Goal: Information Seeking & Learning: Check status

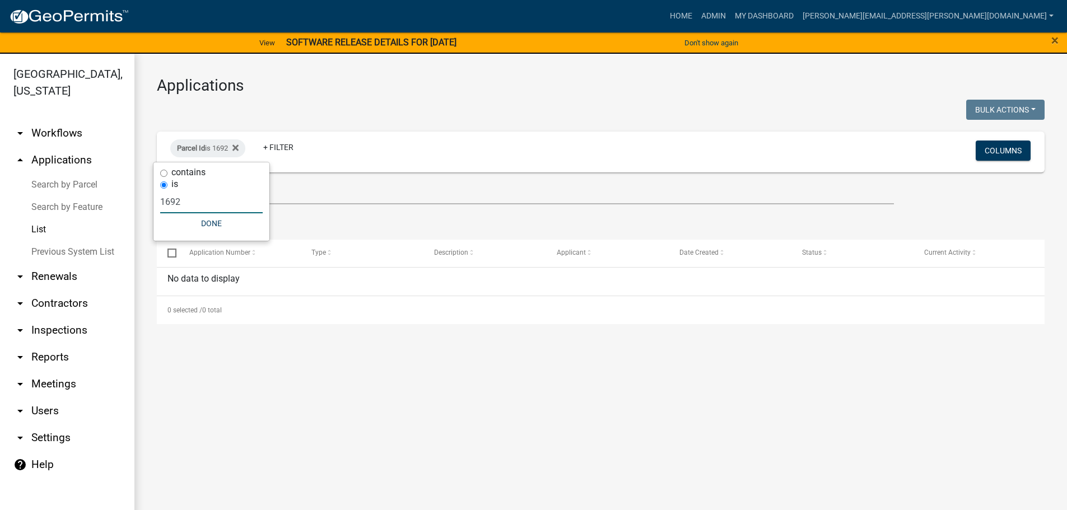
drag, startPoint x: 193, startPoint y: 196, endPoint x: 157, endPoint y: 202, distance: 35.7
click at [157, 202] on div "contains is 1692 Done" at bounding box center [211, 201] width 116 height 78
click at [165, 171] on input "contains" at bounding box center [163, 173] width 7 height 7
radio input "true"
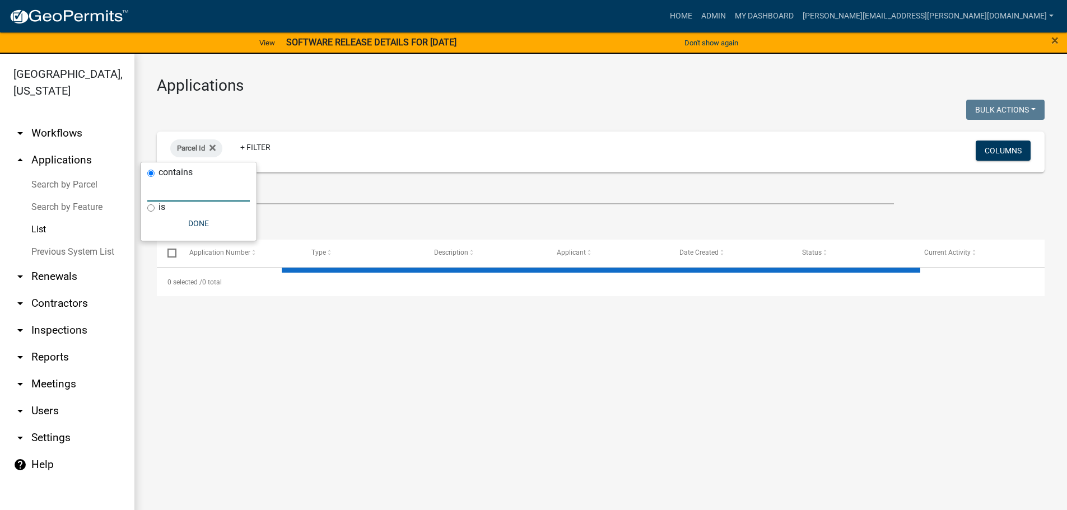
click at [167, 197] on input "text" at bounding box center [198, 190] width 103 height 23
select select "3: 100"
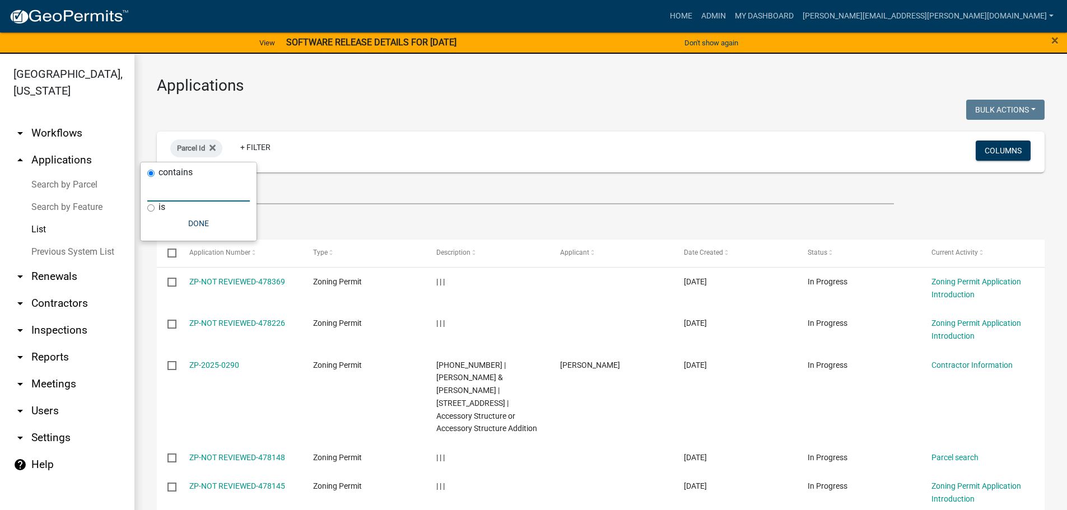
type input "1"
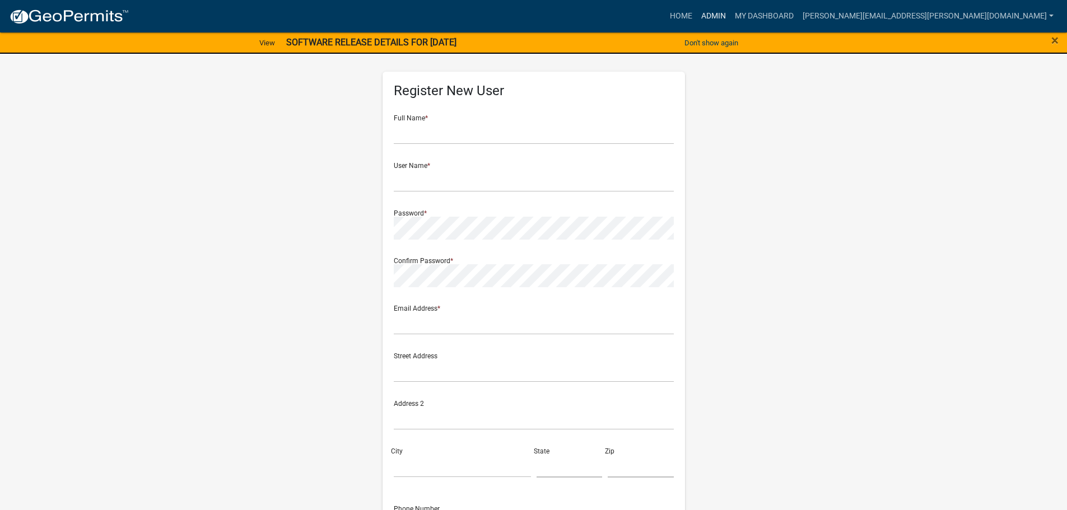
click at [730, 16] on link "Admin" at bounding box center [714, 16] width 34 height 21
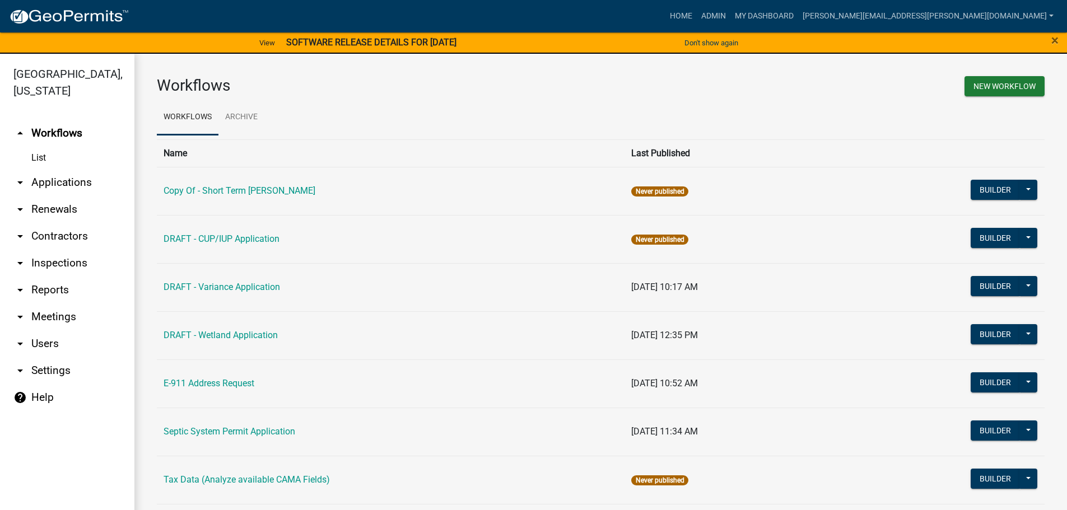
click at [54, 183] on link "arrow_drop_down Applications" at bounding box center [67, 182] width 134 height 27
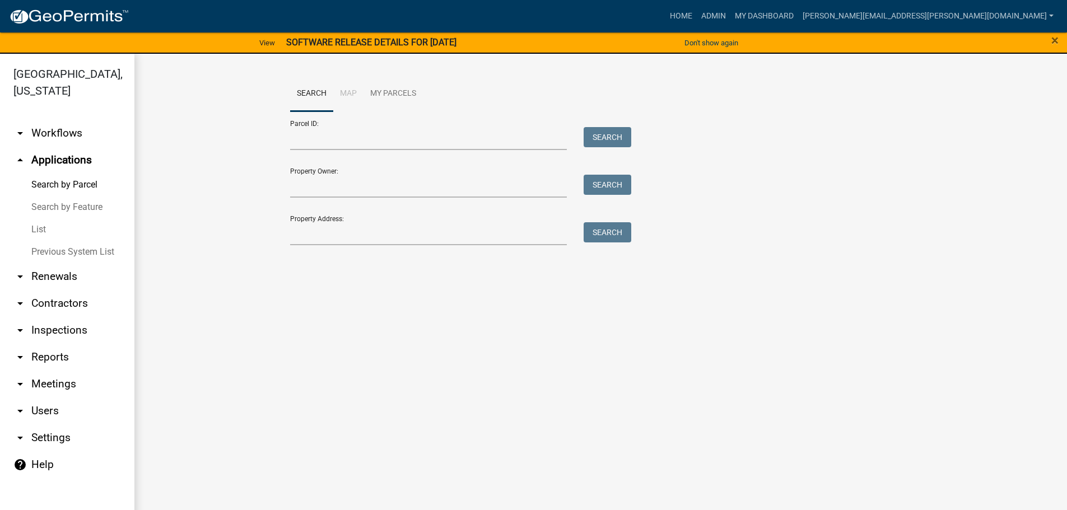
click at [50, 229] on link "List" at bounding box center [67, 229] width 134 height 22
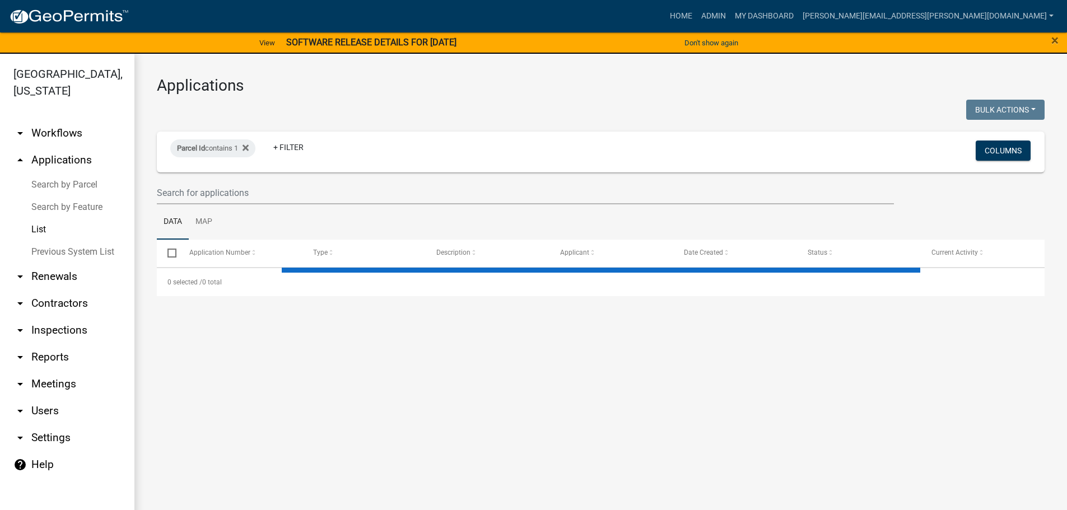
select select "3: 100"
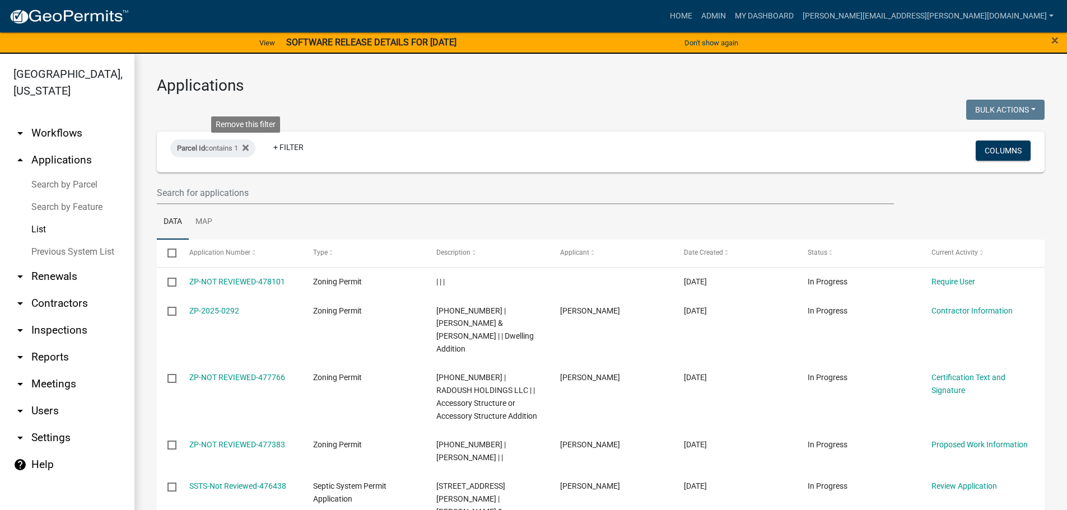
click at [249, 149] on icon at bounding box center [246, 147] width 6 height 9
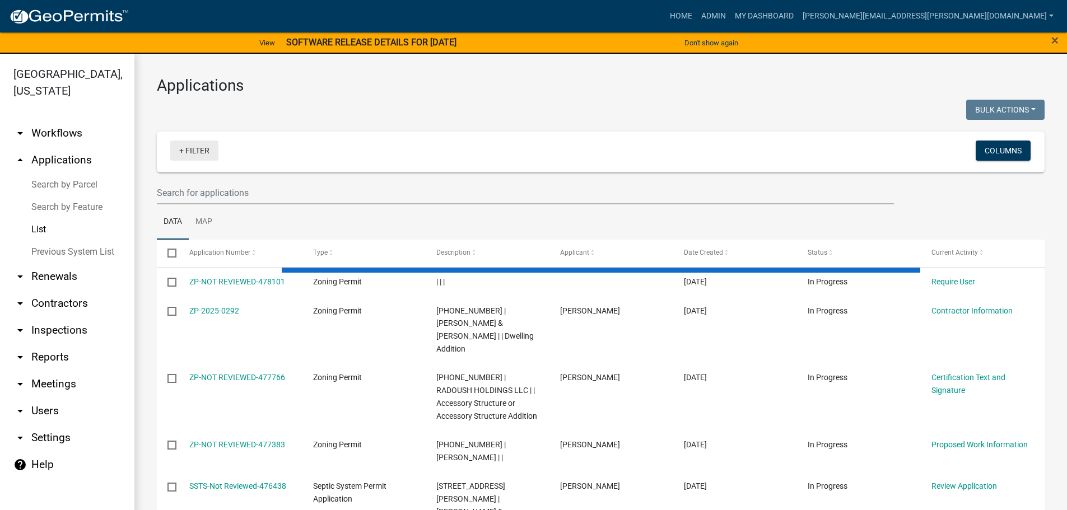
click at [190, 151] on link "+ Filter" at bounding box center [194, 151] width 48 height 20
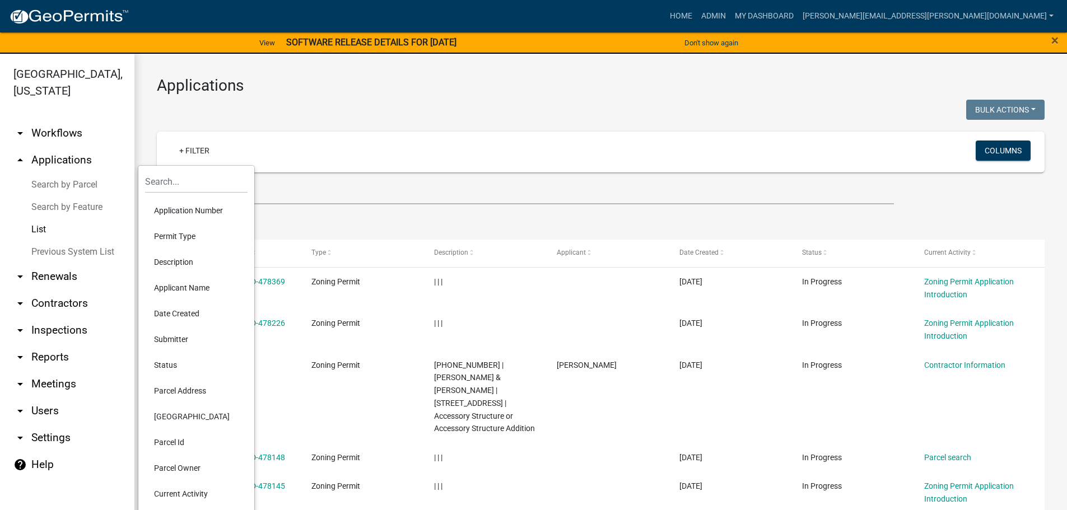
click at [181, 235] on li "Permit Type" at bounding box center [196, 236] width 103 height 26
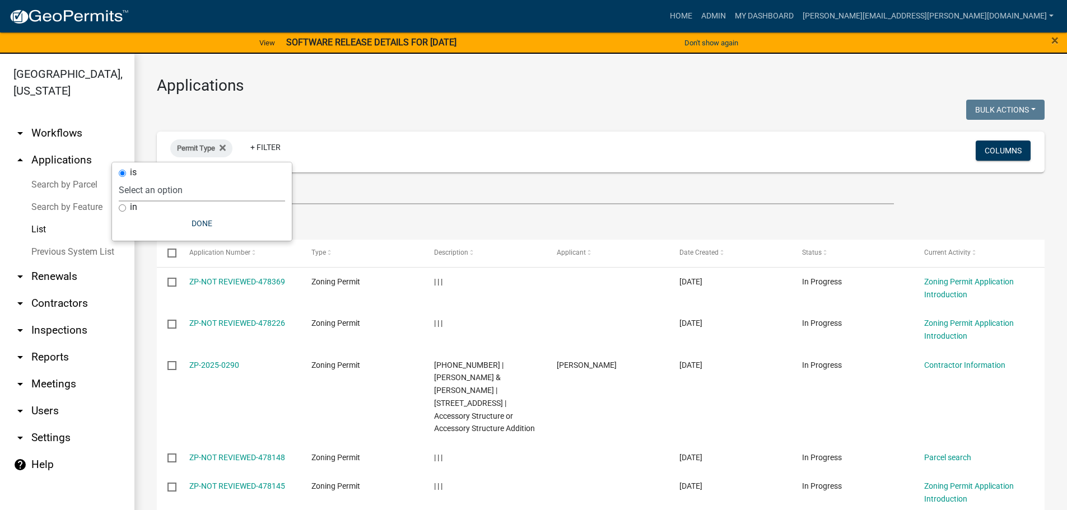
click at [167, 189] on select "Select an option Copy Of - Short Term [PERSON_NAME] DRAFT - CUP/IUP Application…" at bounding box center [202, 190] width 166 height 23
select select "4ea715b7-1725-4cb7-82be-3d693945ff20"
click at [177, 179] on select "Select an option Copy Of - Short Term [PERSON_NAME] DRAFT - CUP/IUP Application…" at bounding box center [202, 190] width 166 height 23
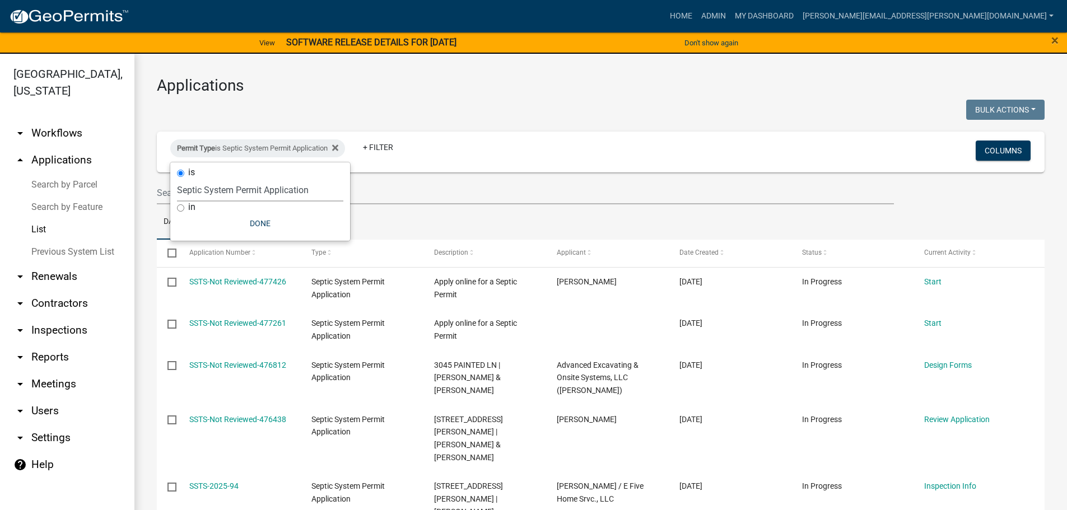
click at [250, 190] on select "Select an option Copy Of - Short Term [PERSON_NAME] DRAFT - CUP/IUP Application…" at bounding box center [260, 190] width 166 height 23
click at [252, 190] on select "Select an option Copy Of - Short Term [PERSON_NAME] DRAFT - CUP/IUP Application…" at bounding box center [260, 190] width 166 height 23
click at [394, 155] on link "+ Filter" at bounding box center [378, 147] width 48 height 20
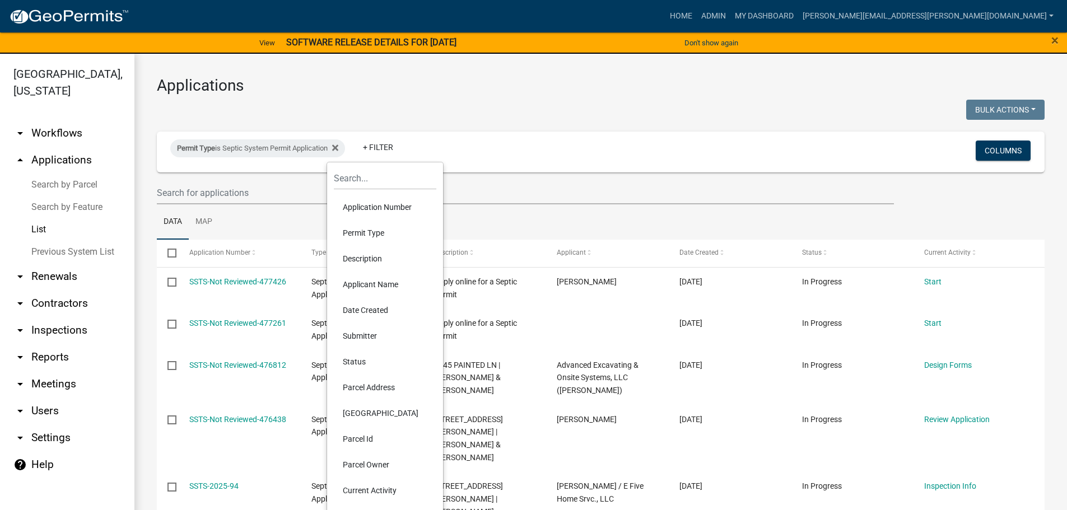
click at [383, 387] on li "Parcel Address" at bounding box center [385, 388] width 103 height 26
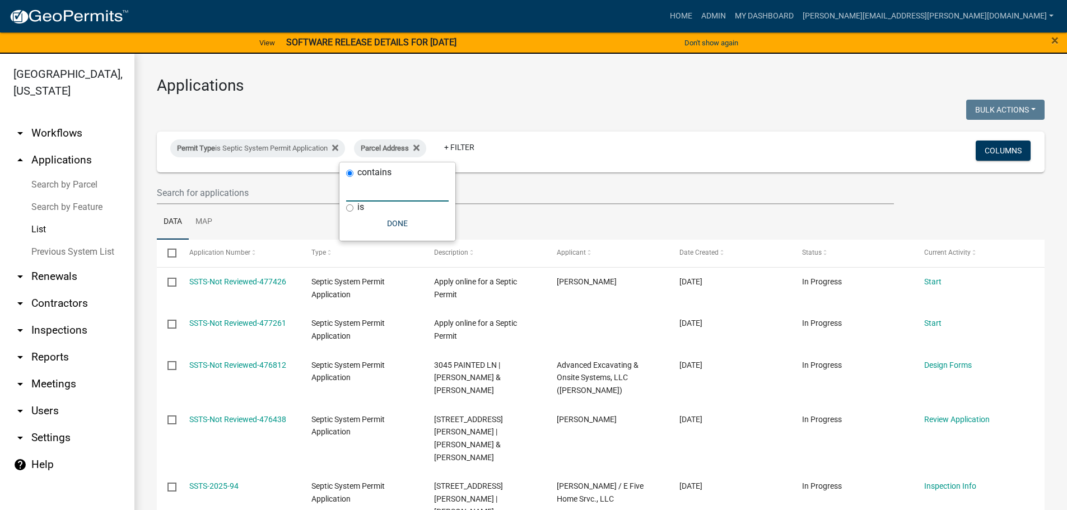
click at [364, 192] on input "text" at bounding box center [397, 190] width 103 height 23
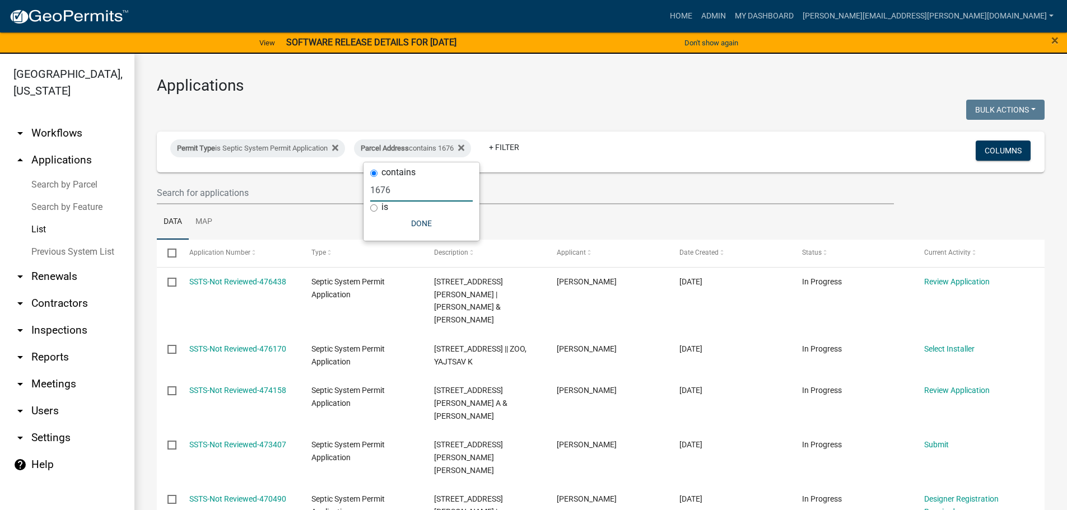
type input "1676"
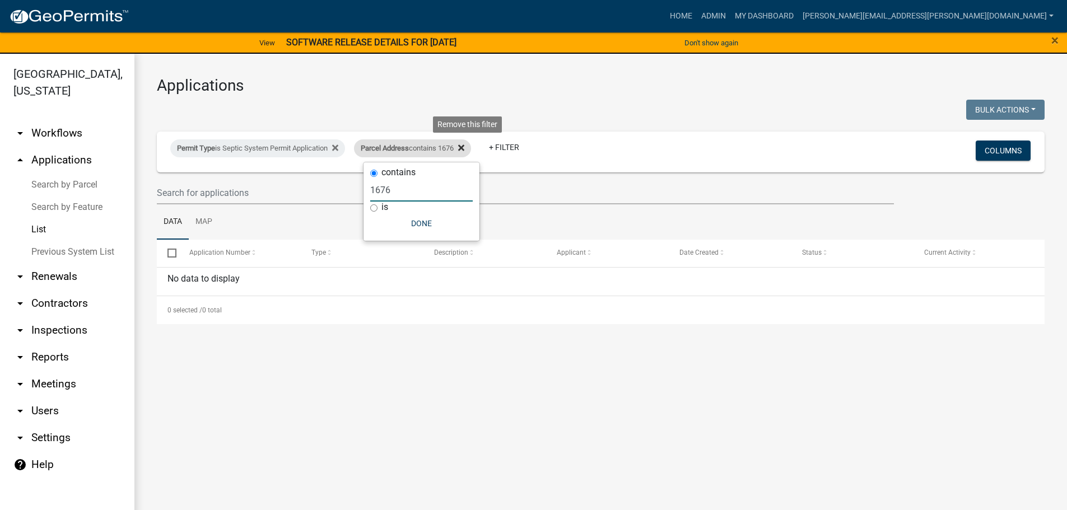
click at [464, 148] on icon at bounding box center [461, 148] width 6 height 6
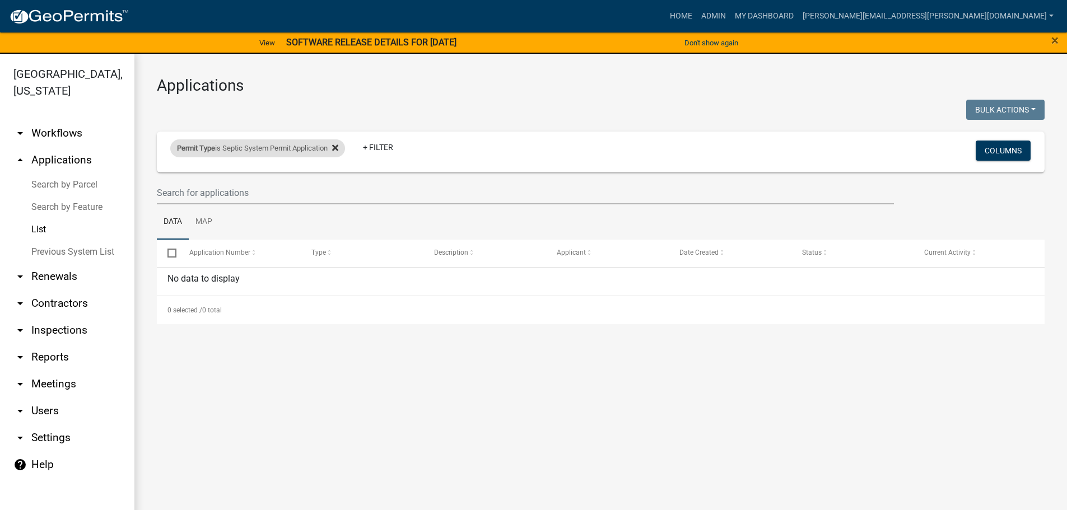
select select "3: 100"
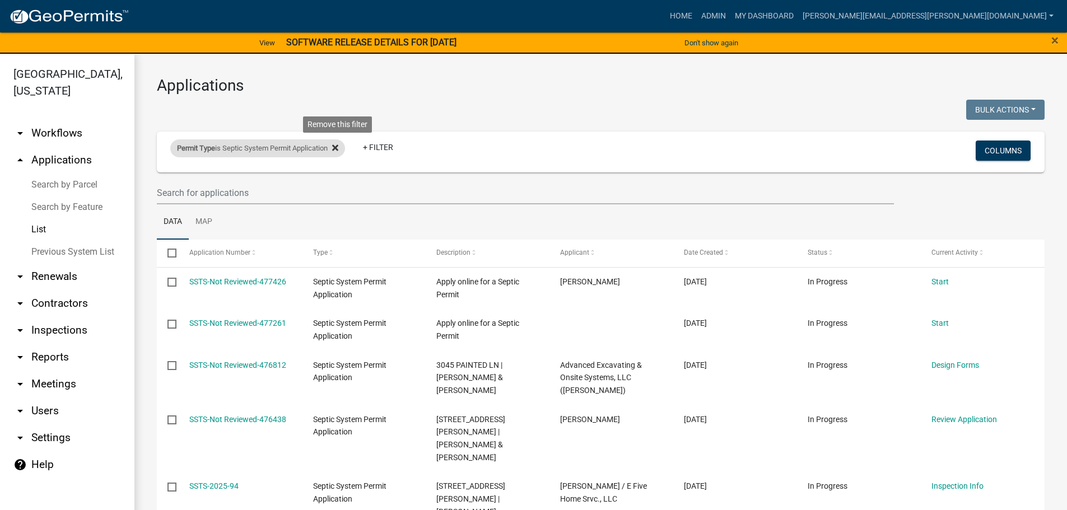
click at [338, 150] on icon at bounding box center [335, 148] width 6 height 6
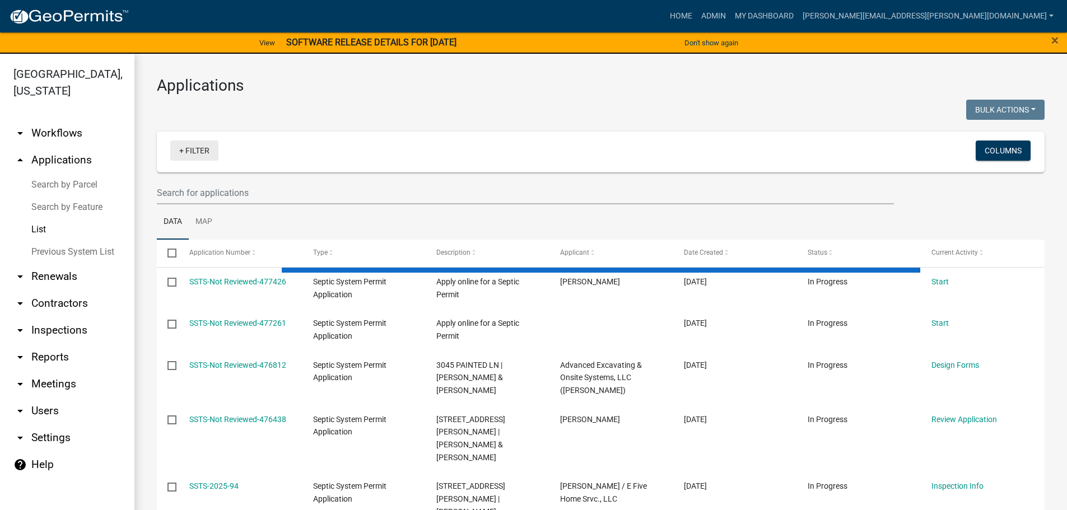
click at [204, 153] on link "+ Filter" at bounding box center [194, 151] width 48 height 20
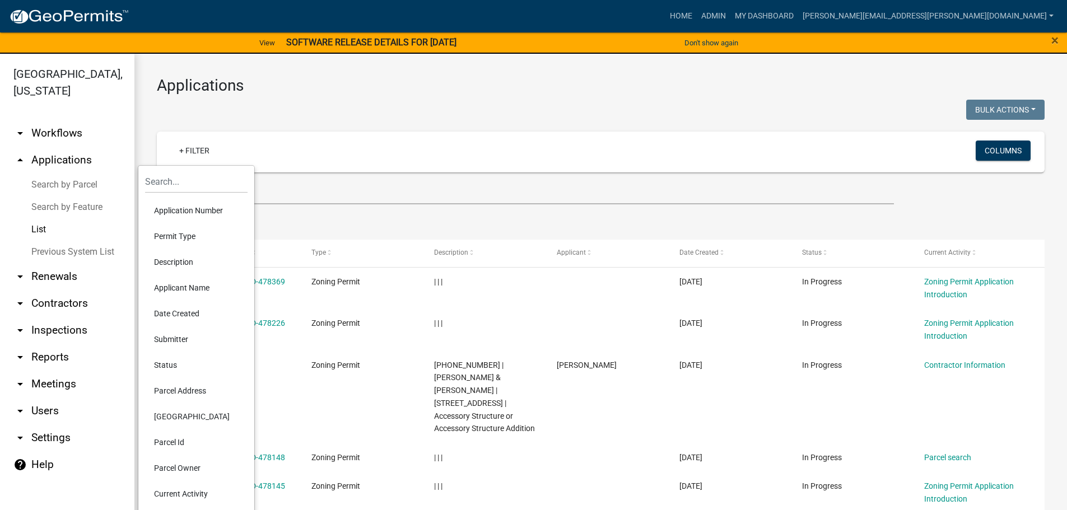
click at [197, 235] on li "Permit Type" at bounding box center [196, 236] width 103 height 26
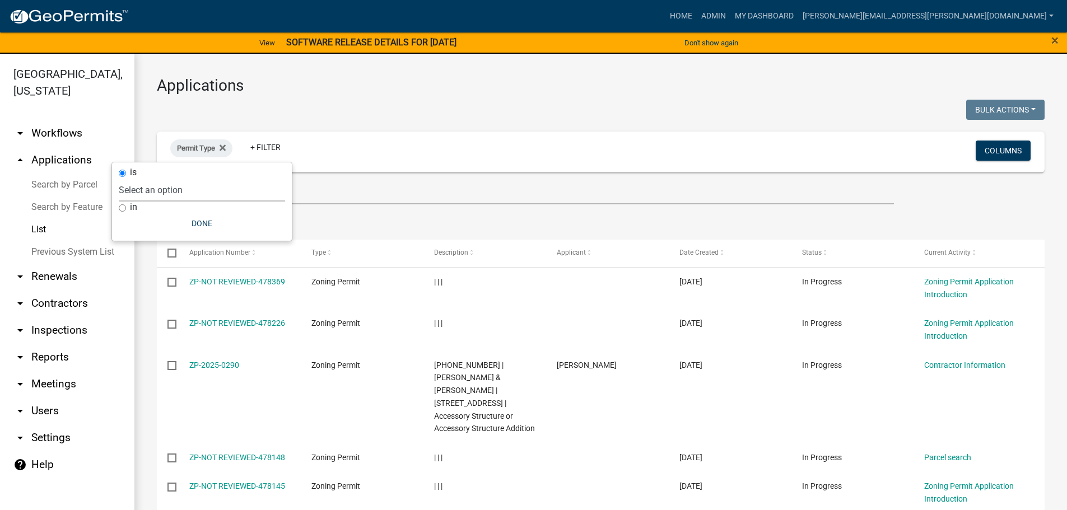
click at [197, 190] on select "Select an option Copy Of - Short Term [PERSON_NAME] DRAFT - CUP/IUP Application…" at bounding box center [202, 190] width 166 height 23
select select "cc78e7fe-0cff-41cc-be87-87c5119575e5"
click at [146, 179] on select "Select an option Copy Of - Short Term [PERSON_NAME] DRAFT - CUP/IUP Application…" at bounding box center [202, 190] width 166 height 23
click at [325, 146] on link "+ Filter" at bounding box center [317, 147] width 48 height 20
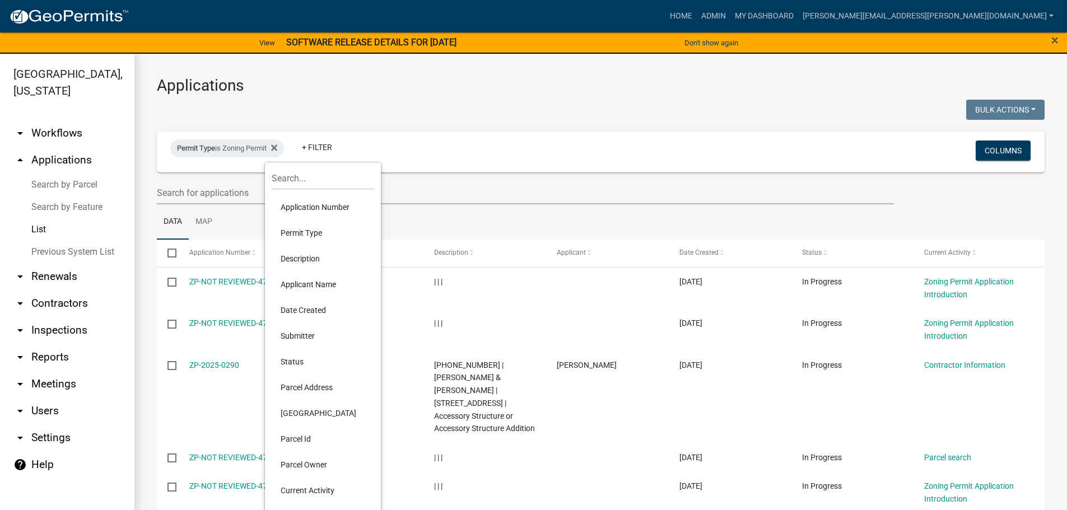
click at [305, 443] on li "Parcel Id" at bounding box center [323, 439] width 103 height 26
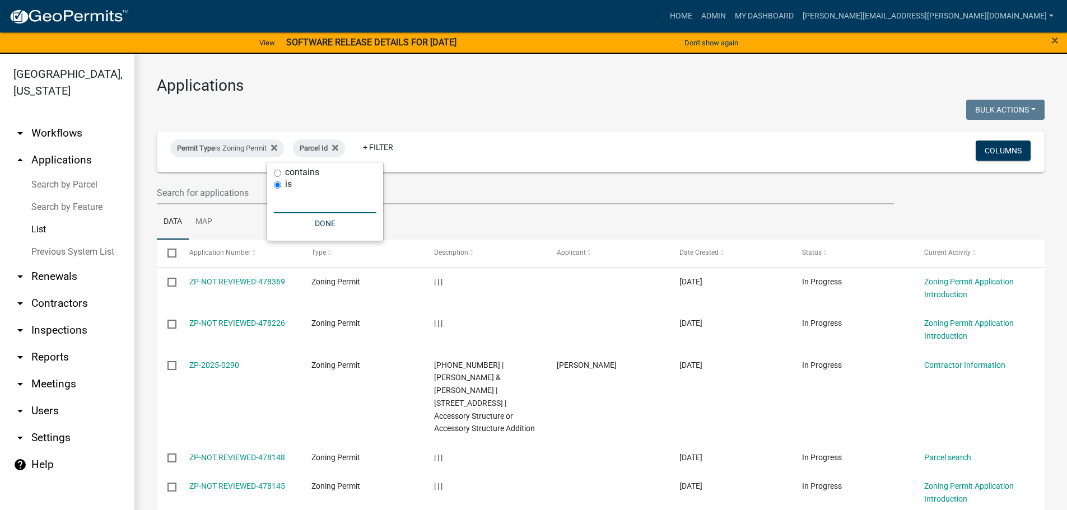
click at [301, 203] on input "text" at bounding box center [325, 201] width 103 height 23
click at [305, 169] on label "contains" at bounding box center [302, 172] width 34 height 9
click at [278, 171] on input "contains" at bounding box center [277, 173] width 7 height 7
radio input "true"
click at [281, 192] on input "text" at bounding box center [325, 190] width 103 height 23
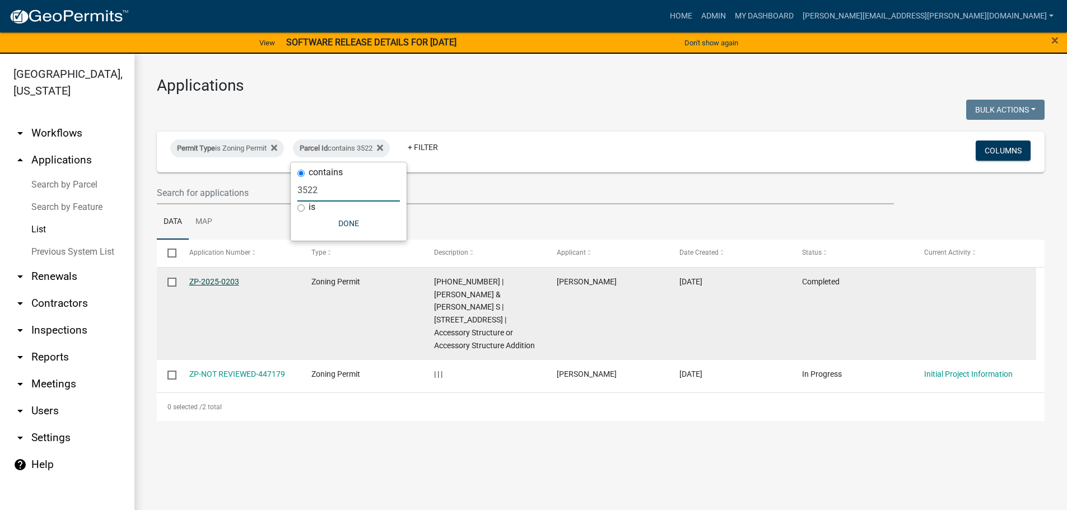
type input "3522"
click at [226, 283] on link "ZP-2025-0203" at bounding box center [214, 281] width 50 height 9
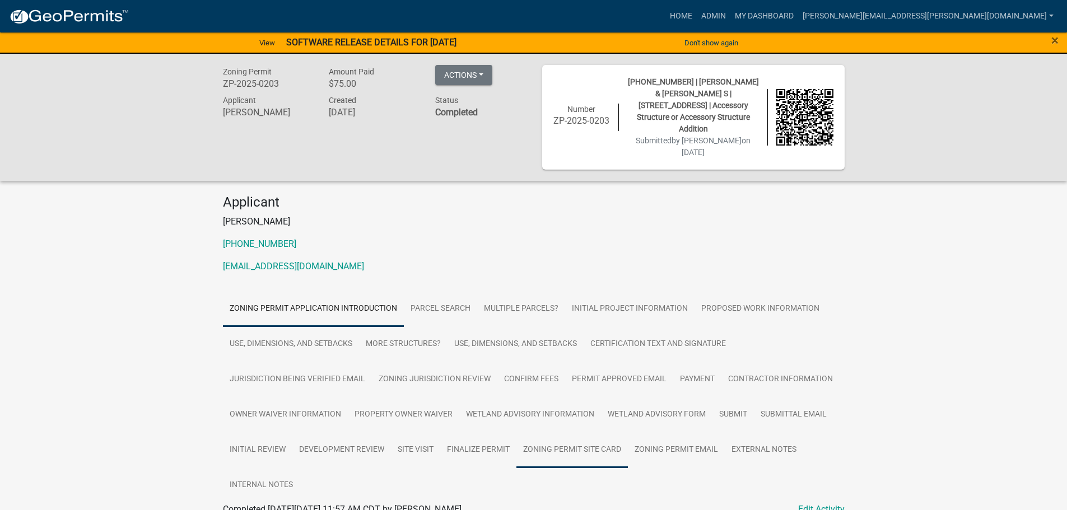
click at [563, 432] on link "Zoning Permit Site Card" at bounding box center [571, 450] width 111 height 36
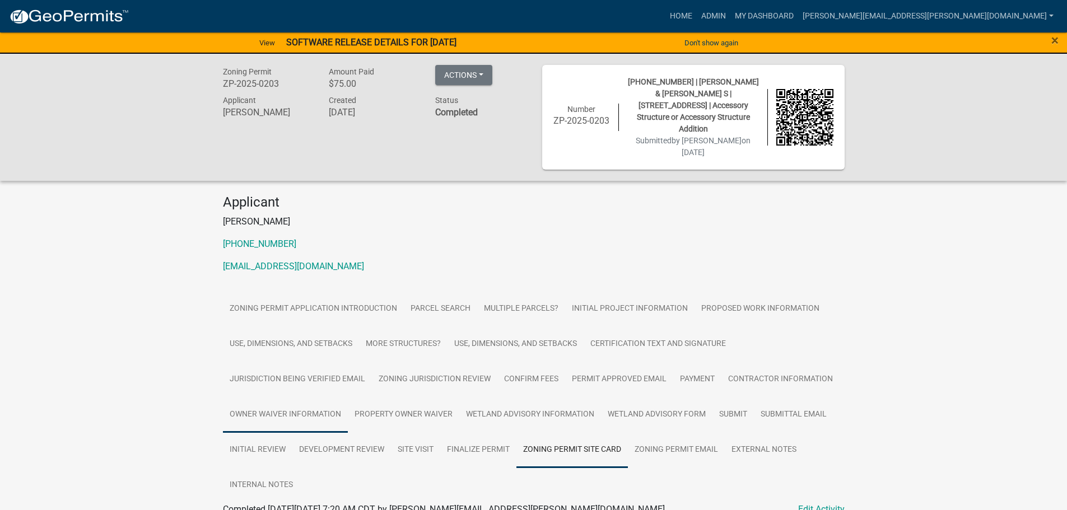
scroll to position [43, 0]
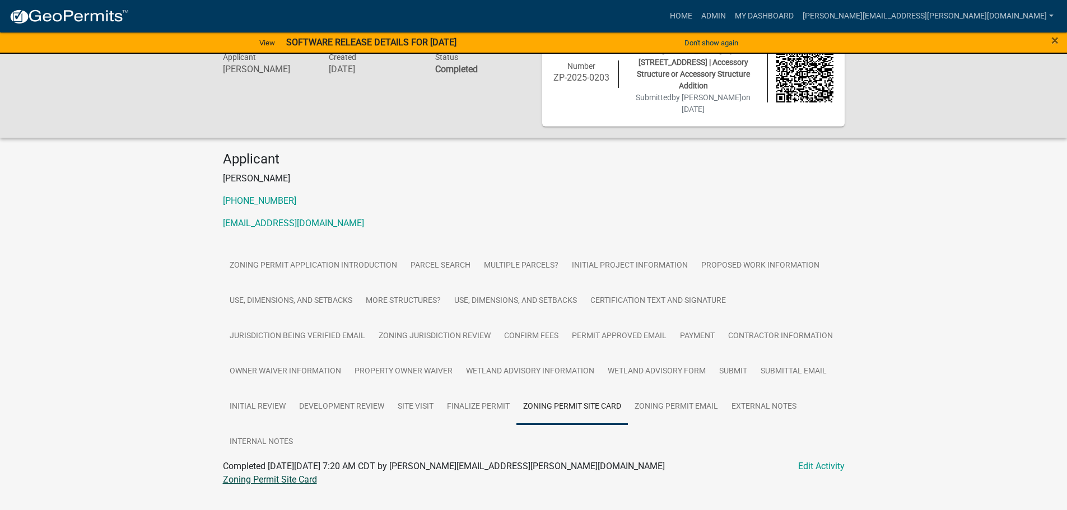
click at [306, 474] on link "Zoning Permit Site Card" at bounding box center [270, 479] width 94 height 11
click at [779, 248] on link "Proposed Work Information" at bounding box center [761, 266] width 132 height 36
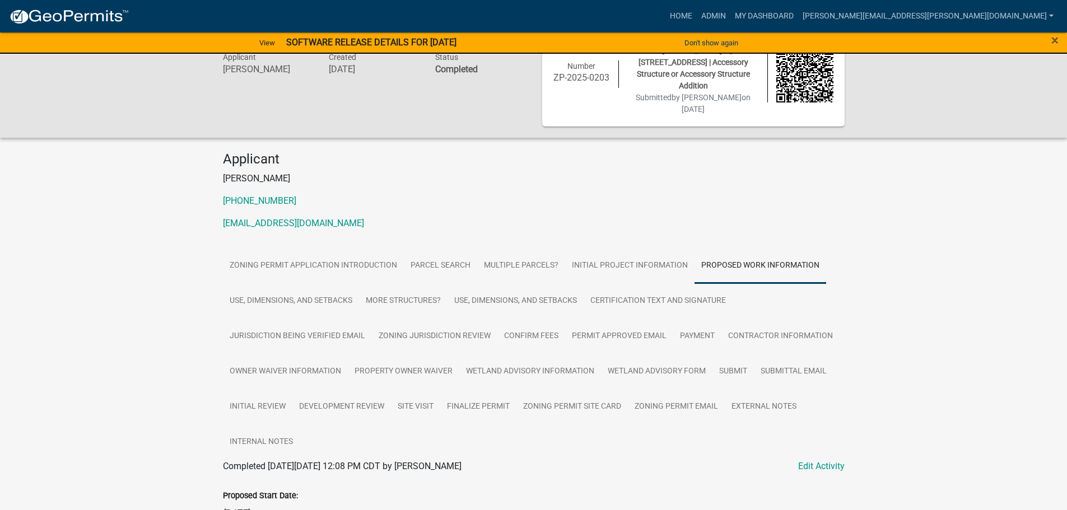
scroll to position [0, 0]
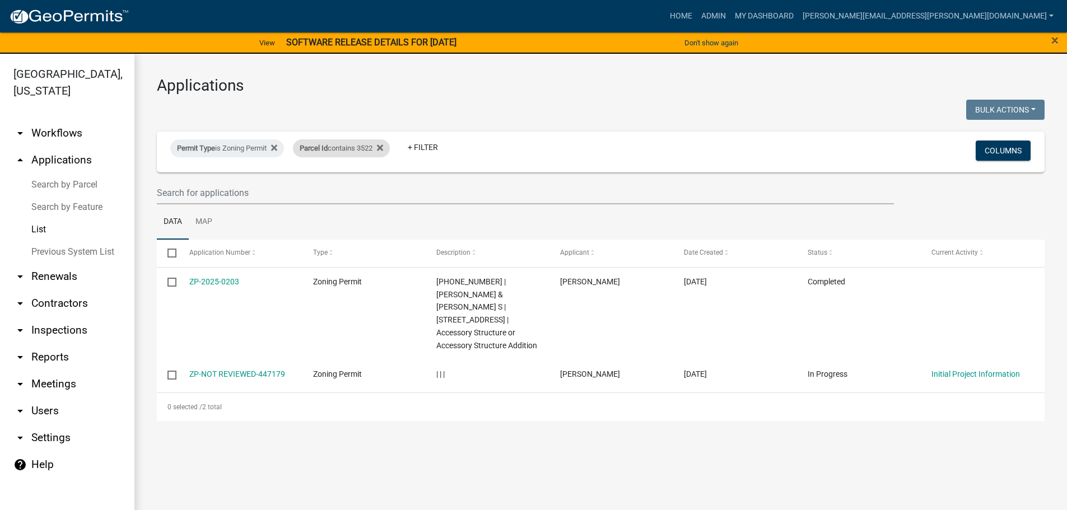
click at [361, 148] on div "Parcel Id contains 3522" at bounding box center [341, 148] width 97 height 18
click at [383, 147] on icon at bounding box center [380, 148] width 6 height 6
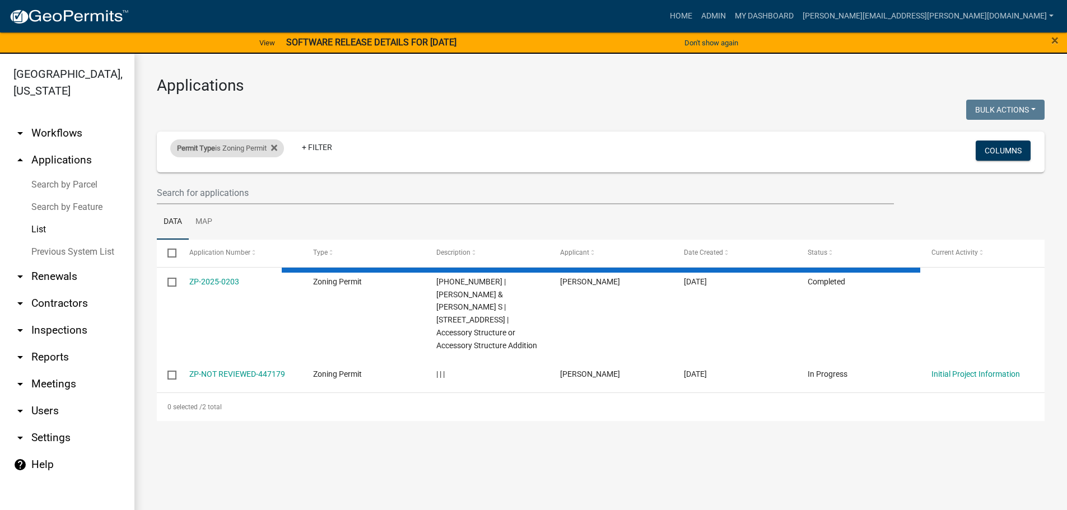
select select "3: 100"
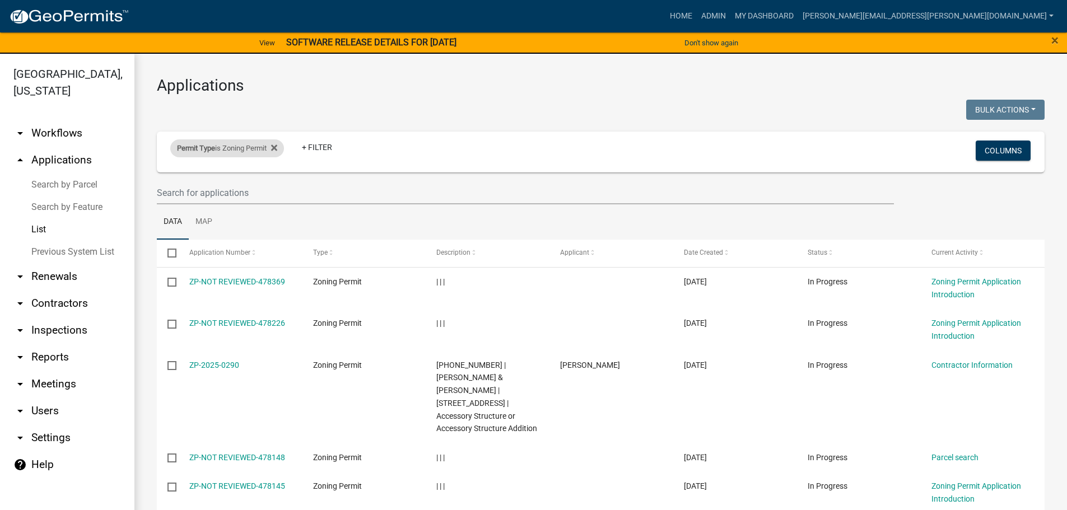
click at [247, 150] on div "Permit Type is Zoning Permit" at bounding box center [227, 148] width 114 height 18
select select "cc78e7fe-0cff-41cc-be87-87c5119575e5"
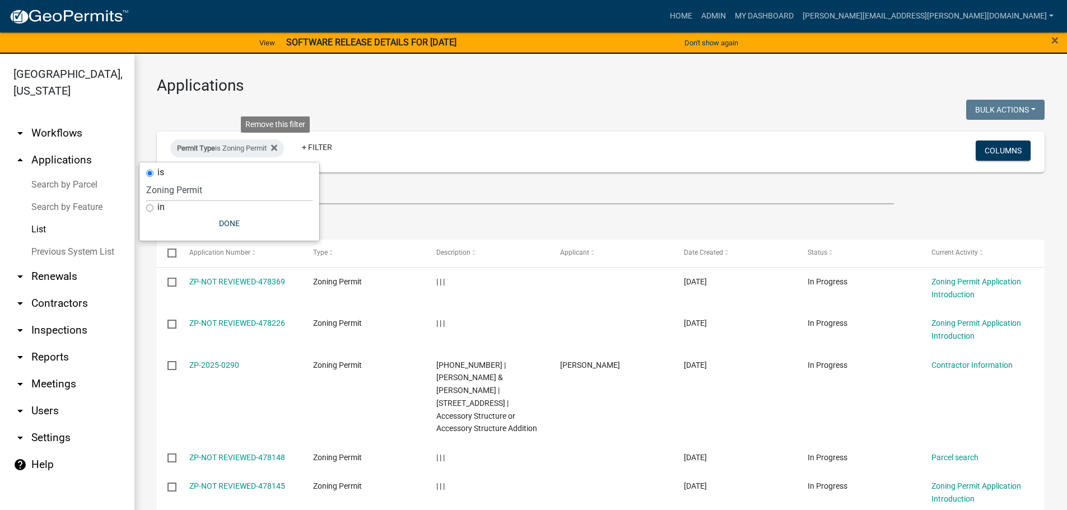
click at [277, 147] on icon at bounding box center [274, 148] width 6 height 6
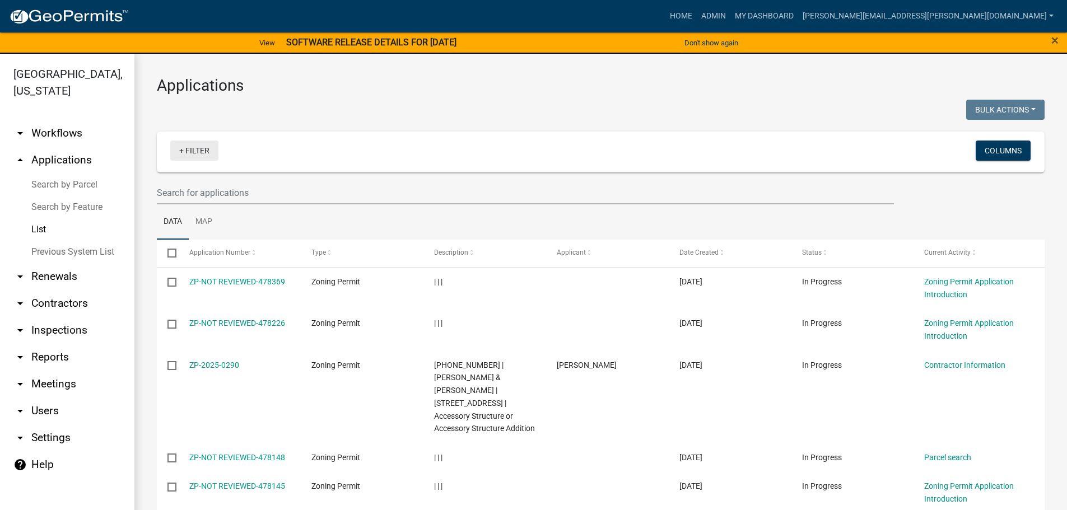
click at [204, 153] on link "+ Filter" at bounding box center [194, 151] width 48 height 20
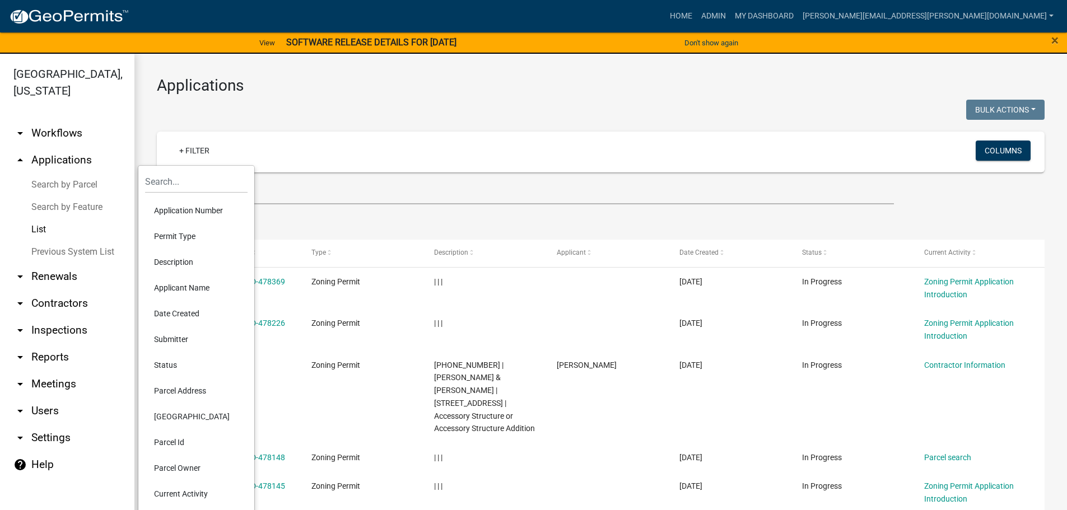
click at [198, 240] on li "Permit Type" at bounding box center [196, 236] width 103 height 26
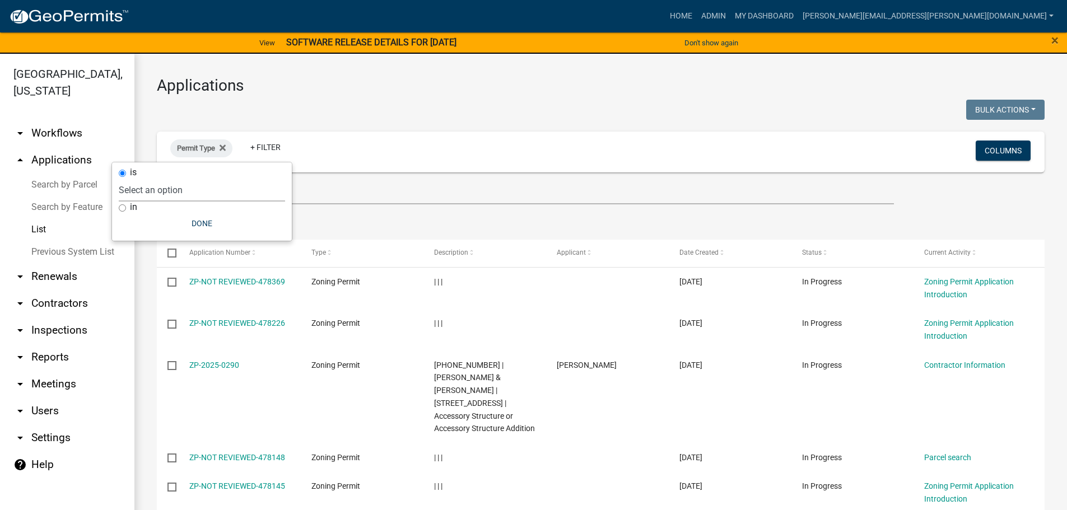
click at [173, 182] on select "Select an option Copy Of - Short Term [PERSON_NAME] DRAFT - CUP/IUP Application…" at bounding box center [202, 190] width 166 height 23
select select "4ea715b7-1725-4cb7-82be-3d693945ff20"
click at [177, 179] on select "Select an option Copy Of - Short Term [PERSON_NAME] DRAFT - CUP/IUP Application…" at bounding box center [202, 190] width 166 height 23
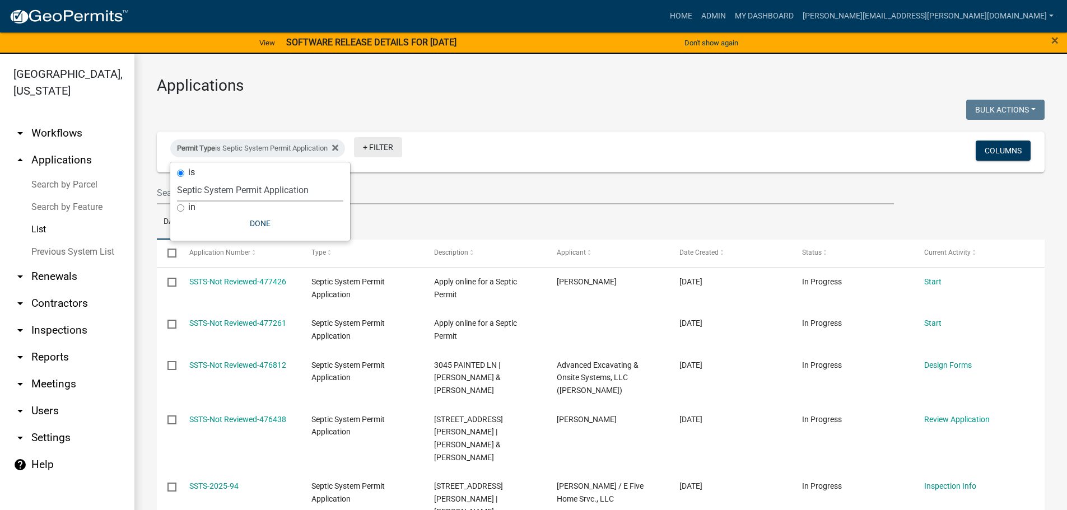
click at [380, 146] on link "+ Filter" at bounding box center [378, 147] width 48 height 20
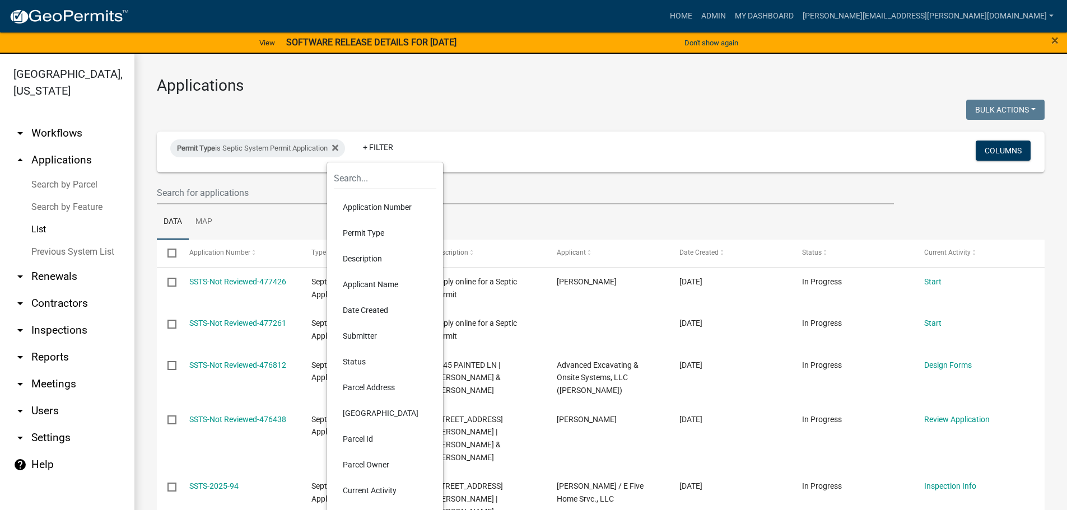
click at [348, 285] on li "Applicant Name" at bounding box center [385, 285] width 103 height 26
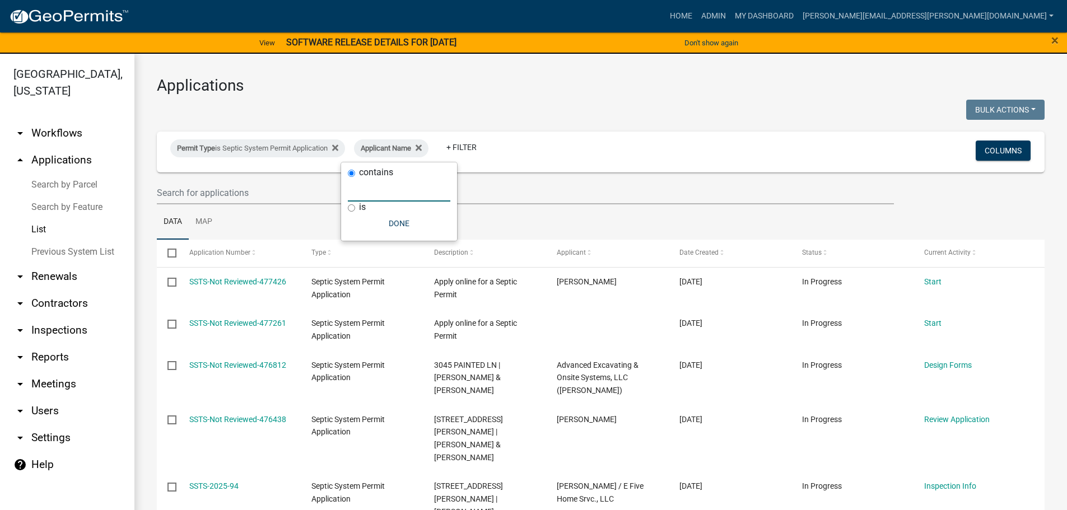
click at [372, 195] on input "text" at bounding box center [399, 190] width 103 height 23
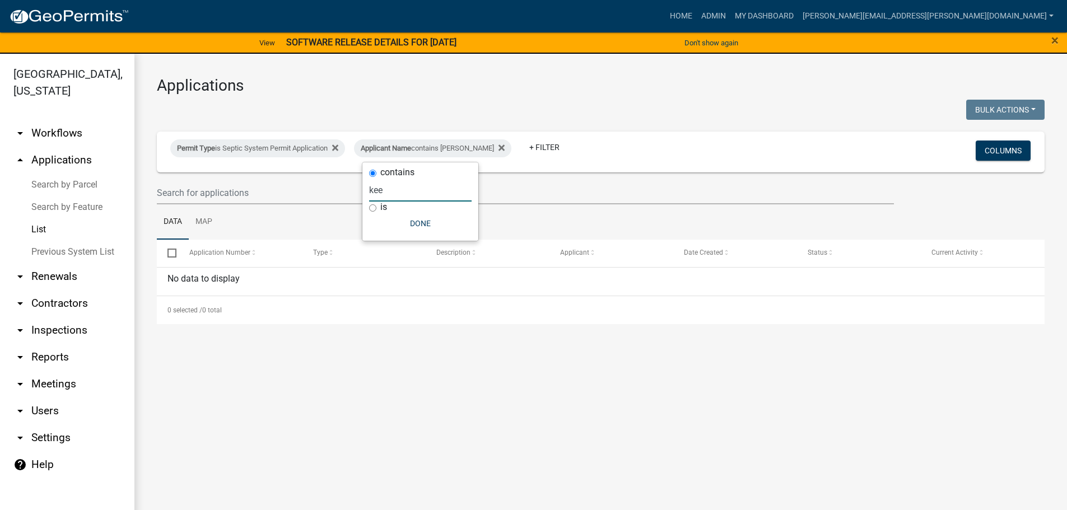
type input "ke"
select select "3: 100"
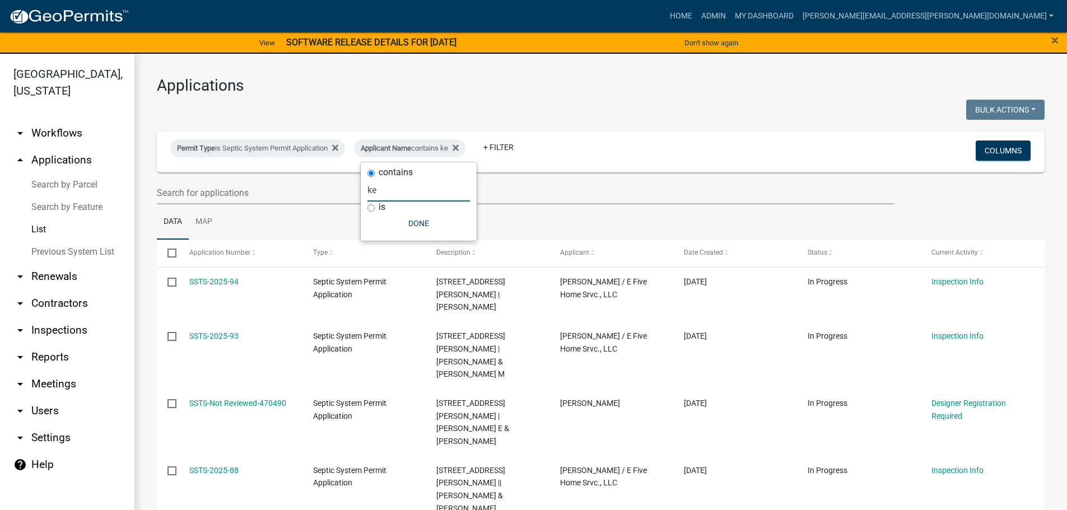
type input "k"
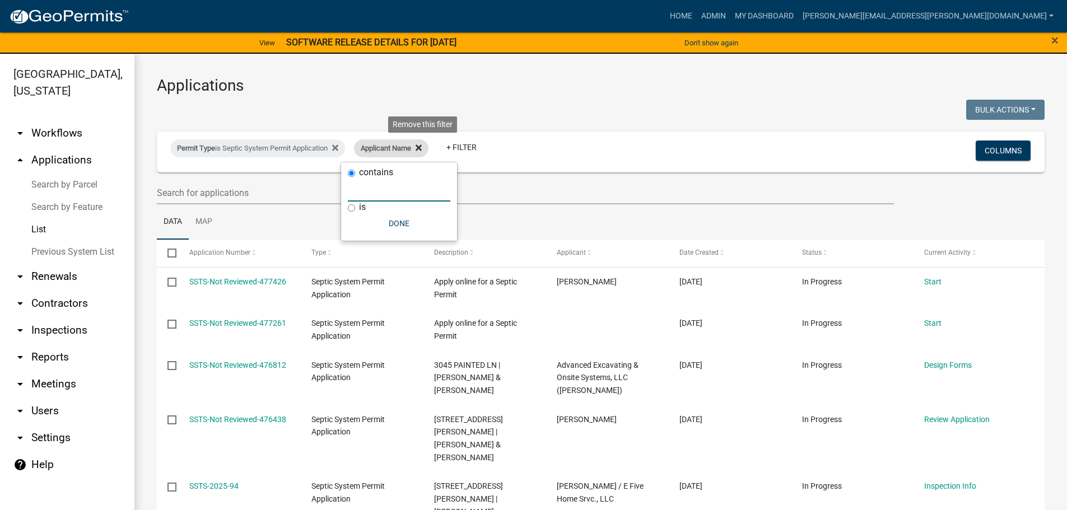
click at [422, 143] on icon at bounding box center [419, 147] width 6 height 9
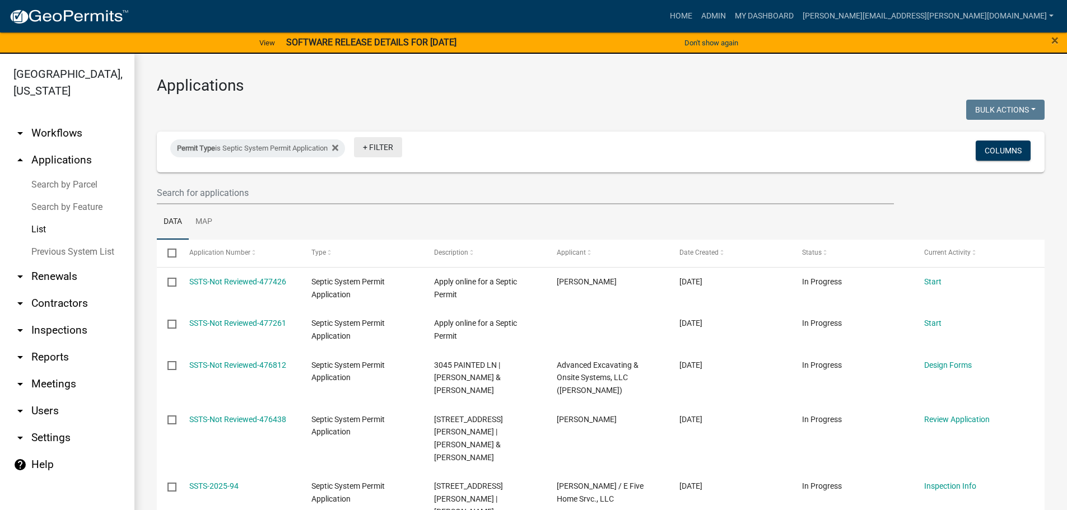
click at [387, 152] on link "+ Filter" at bounding box center [378, 147] width 48 height 20
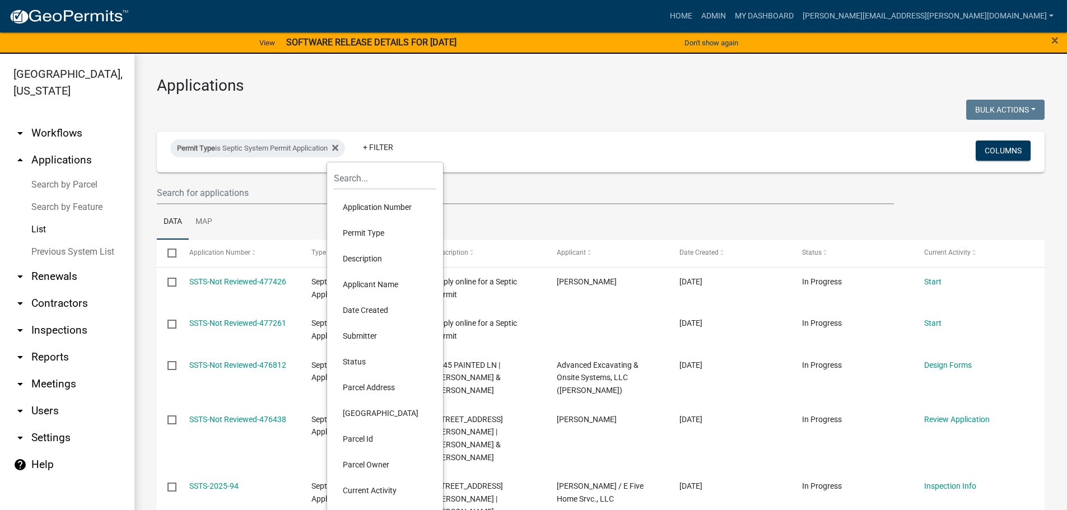
click at [370, 391] on li "Parcel Address" at bounding box center [385, 388] width 103 height 26
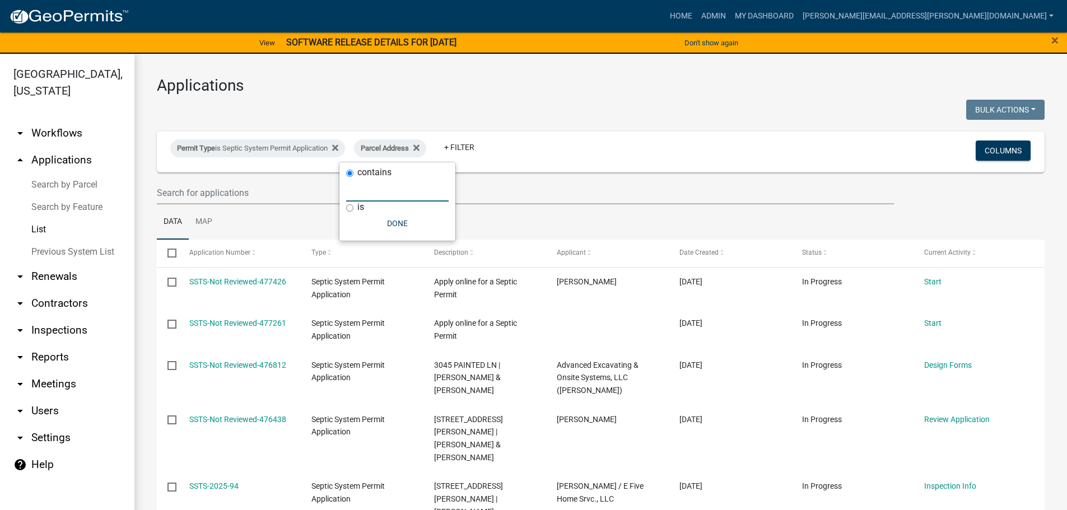
click at [394, 191] on input "text" at bounding box center [397, 190] width 103 height 23
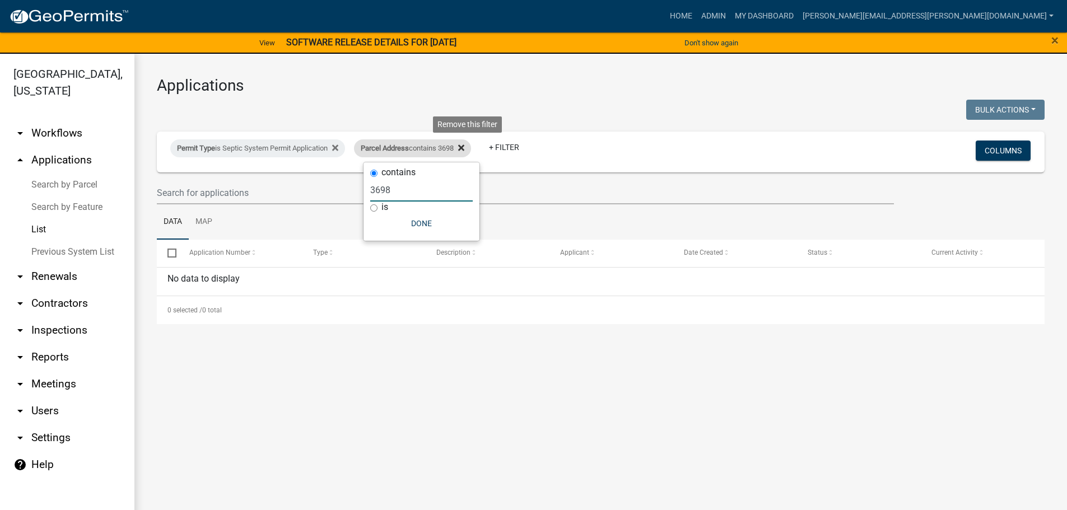
type input "3698"
click at [464, 144] on icon at bounding box center [461, 147] width 6 height 9
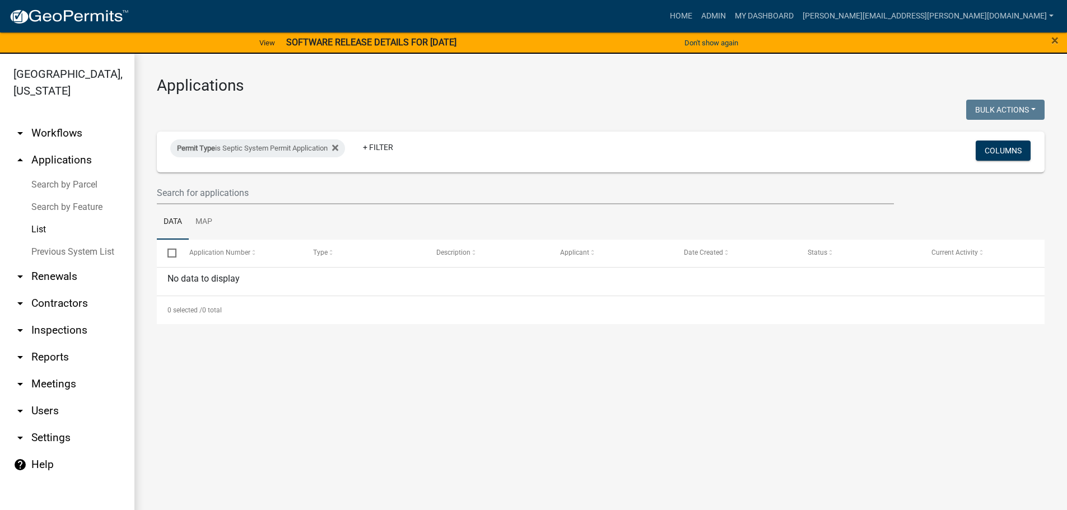
select select "3: 100"
